Goal: Task Accomplishment & Management: Manage account settings

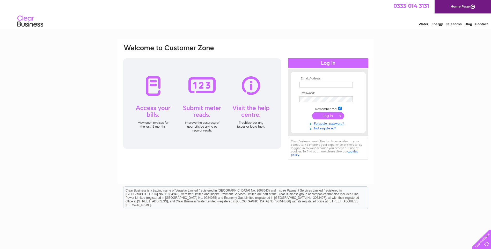
click at [309, 85] on input "text" at bounding box center [325, 85] width 53 height 6
type input "[EMAIL_ADDRESS][DOMAIN_NAME]"
click at [341, 110] on input "checkbox" at bounding box center [339, 108] width 3 height 3
checkbox input "false"
click at [333, 116] on input "submit" at bounding box center [328, 116] width 32 height 7
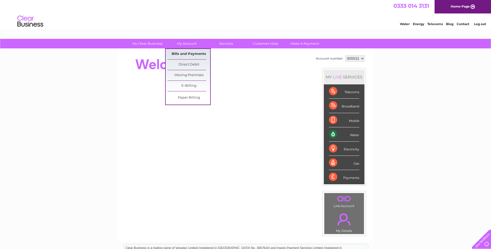
click at [186, 53] on link "Bills and Payments" at bounding box center [188, 54] width 43 height 10
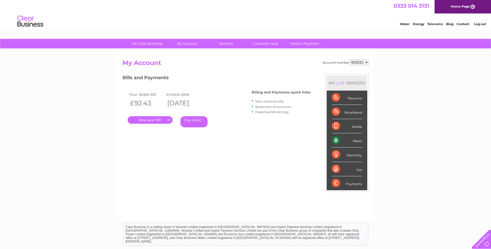
click at [167, 119] on link "." at bounding box center [150, 120] width 45 height 8
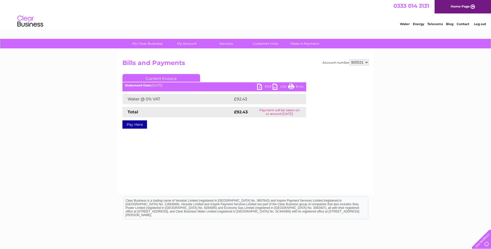
click at [261, 86] on link "PDF" at bounding box center [265, 88] width 16 height 8
